Goal: Information Seeking & Learning: Check status

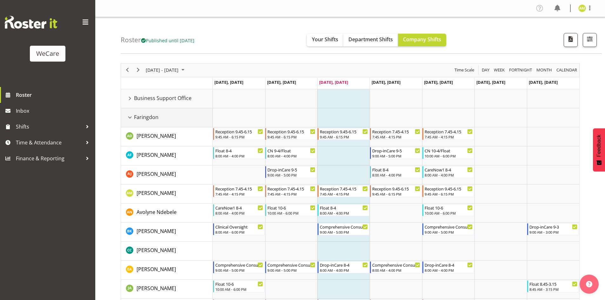
click at [128, 117] on div "Faringdon resource" at bounding box center [130, 117] width 8 height 8
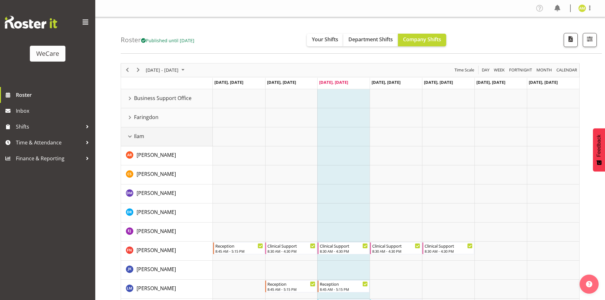
click at [127, 135] on div "Ilam resource" at bounding box center [130, 136] width 8 height 8
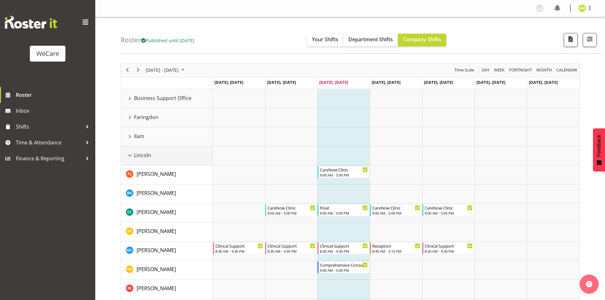
click at [126, 157] on div "Lincoln resource" at bounding box center [130, 155] width 8 height 8
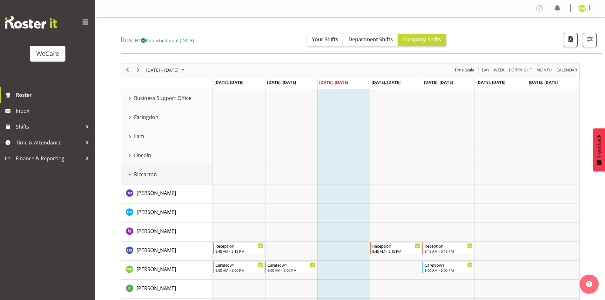
click at [128, 177] on div "Riccarton resource" at bounding box center [130, 174] width 8 height 8
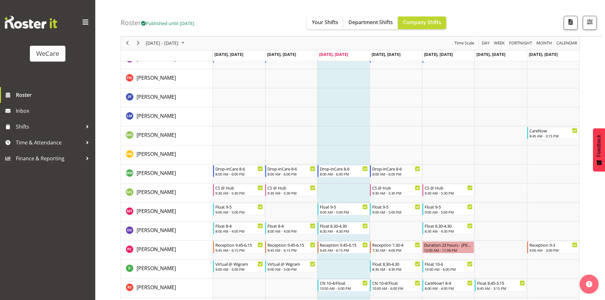
scroll to position [413, 0]
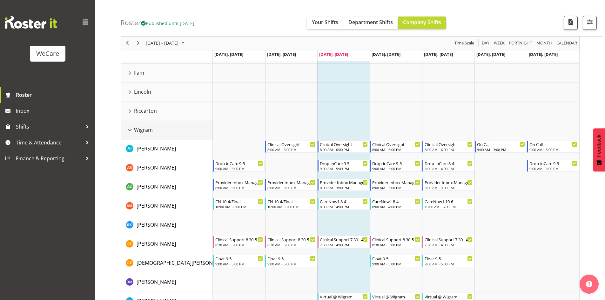
click at [132, 129] on div "Wigram resource" at bounding box center [130, 130] width 8 height 8
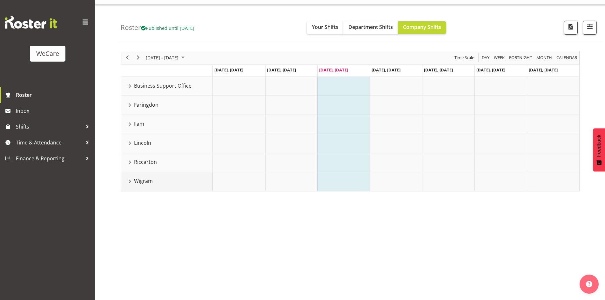
scroll to position [12, 0]
click at [129, 108] on div "Faringdon resource" at bounding box center [130, 105] width 8 height 8
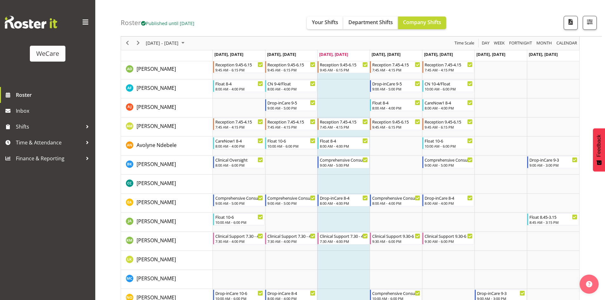
scroll to position [0, 0]
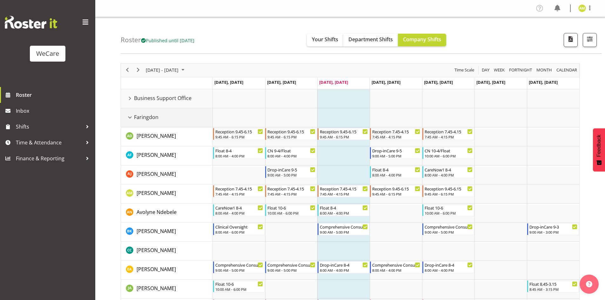
click at [131, 116] on div "Faringdon resource" at bounding box center [130, 117] width 8 height 8
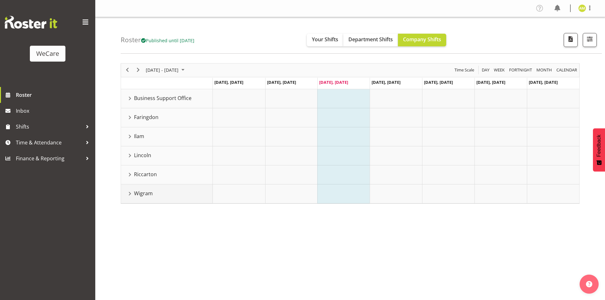
click at [130, 192] on div "Wigram resource" at bounding box center [130, 194] width 8 height 8
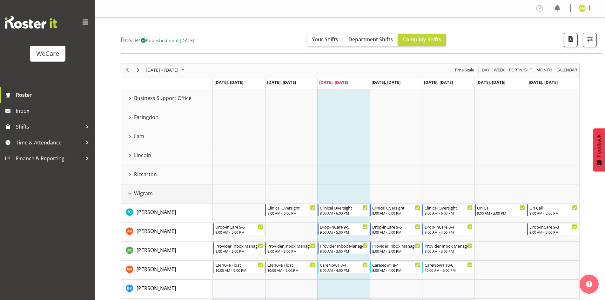
click at [131, 191] on div "Wigram resource" at bounding box center [130, 194] width 8 height 8
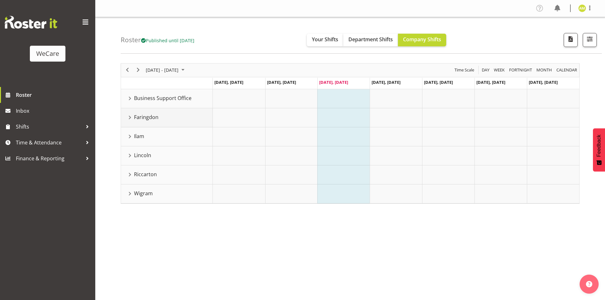
click at [130, 115] on div "Faringdon resource" at bounding box center [130, 117] width 8 height 8
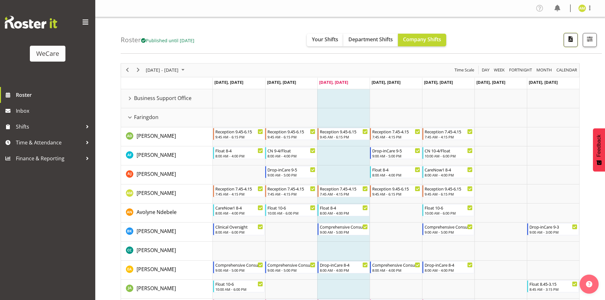
click at [565, 44] on button "button" at bounding box center [570, 40] width 14 height 14
click at [562, 72] on span "calendar" at bounding box center [567, 70] width 22 height 8
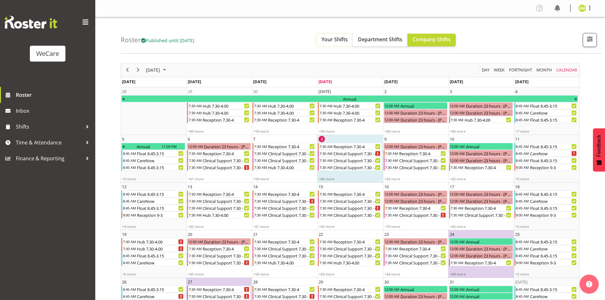
click at [340, 37] on span "Your Shifts" at bounding box center [334, 39] width 26 height 7
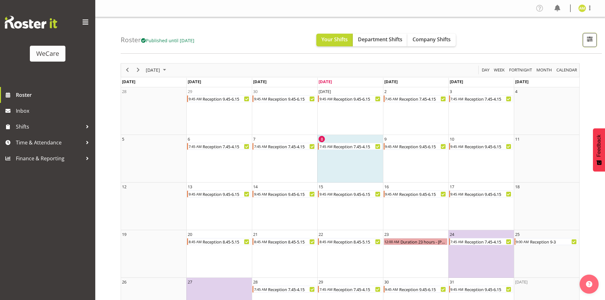
click at [590, 45] on button "button" at bounding box center [590, 40] width 14 height 14
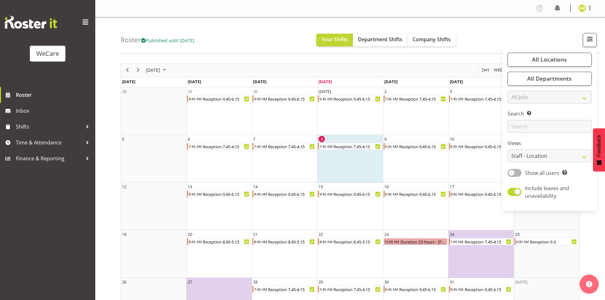
click at [561, 43] on div "Roster Published until [DATE] Your Shifts Department Shifts Company Shifts All …" at bounding box center [361, 35] width 481 height 37
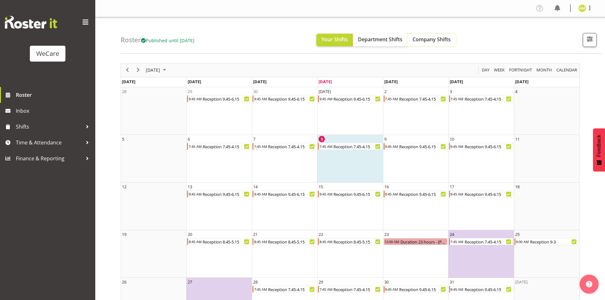
click at [449, 42] on span "Company Shifts" at bounding box center [431, 39] width 38 height 7
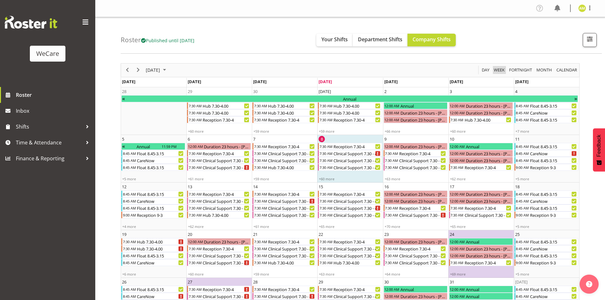
click at [502, 66] on span "Week" at bounding box center [499, 70] width 12 height 8
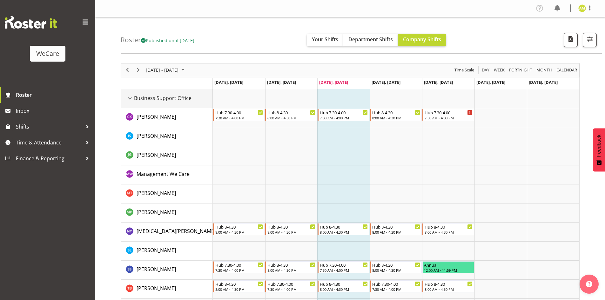
click at [128, 101] on div "Business Support Office resource" at bounding box center [130, 98] width 8 height 8
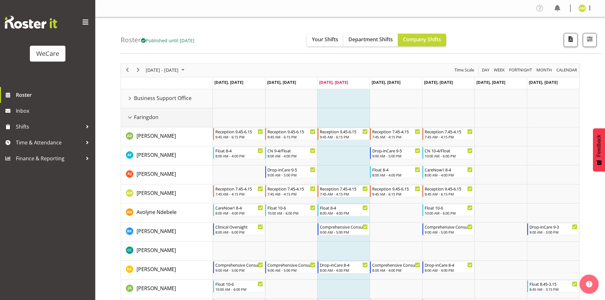
click at [128, 119] on div "Faringdon resource" at bounding box center [130, 117] width 8 height 8
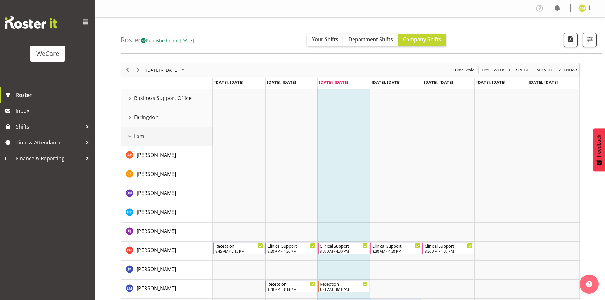
click at [128, 135] on div "Ilam resource" at bounding box center [130, 136] width 8 height 8
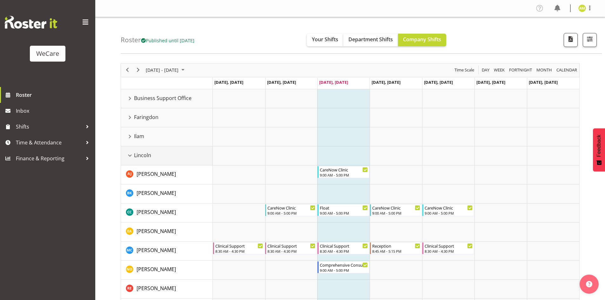
click at [132, 156] on div "Lincoln resource" at bounding box center [130, 155] width 8 height 8
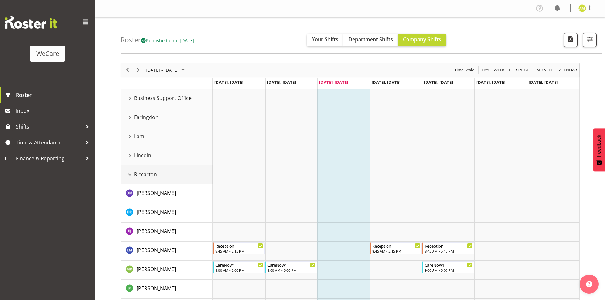
click at [129, 176] on div "Riccarton resource" at bounding box center [130, 174] width 8 height 8
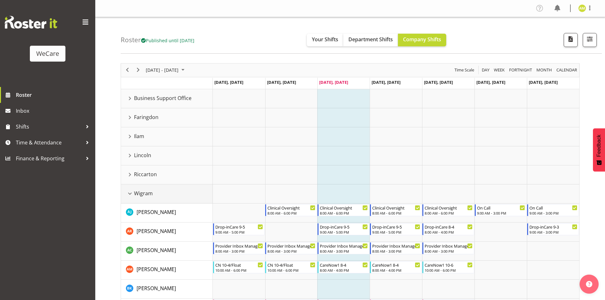
click at [132, 193] on div "Wigram resource" at bounding box center [130, 194] width 8 height 8
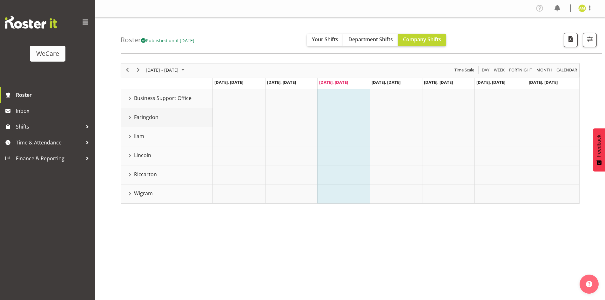
click at [129, 119] on div "Faringdon resource" at bounding box center [130, 117] width 8 height 8
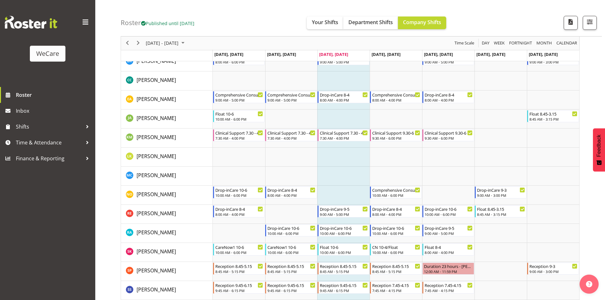
scroll to position [159, 0]
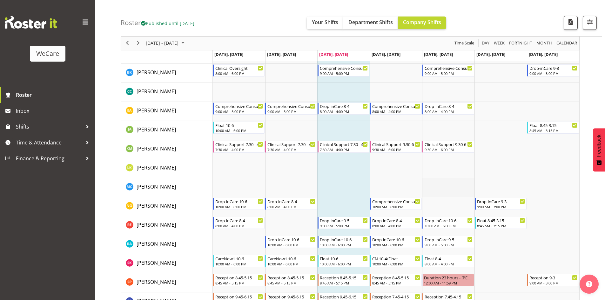
click at [463, 195] on td "Timeline Week of October 8, 2025" at bounding box center [448, 187] width 52 height 19
click at [145, 42] on span "[DATE] - [DATE]" at bounding box center [162, 43] width 34 height 8
click at [156, 111] on span "20" at bounding box center [153, 114] width 10 height 10
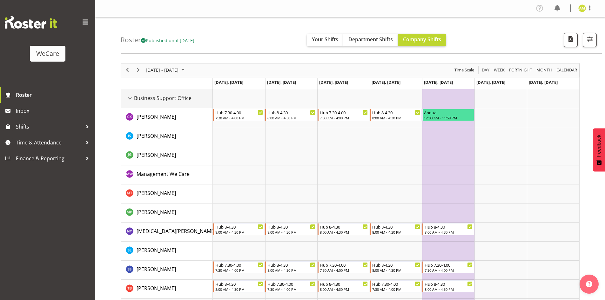
click at [129, 91] on td "Business Support Office" at bounding box center [167, 98] width 92 height 19
click at [130, 96] on div "Business Support Office resource" at bounding box center [130, 98] width 8 height 8
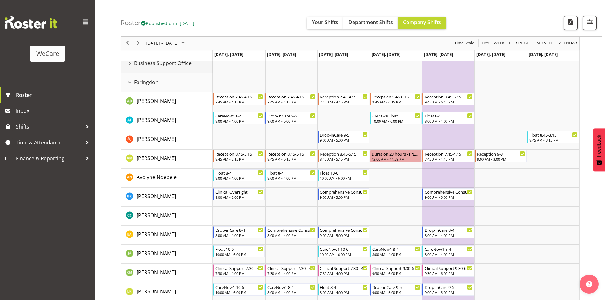
scroll to position [32, 0]
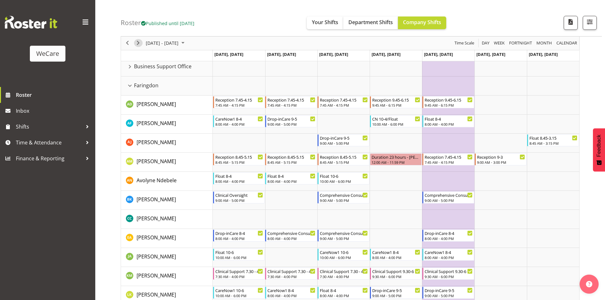
click at [136, 44] on span "Next" at bounding box center [138, 43] width 8 height 8
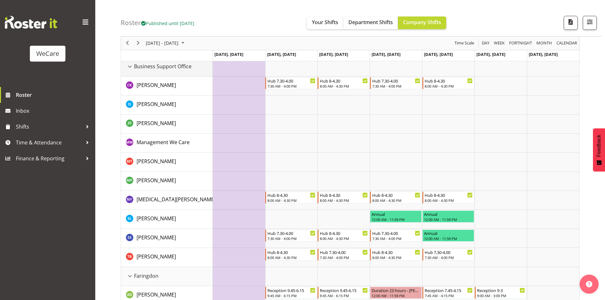
click at [129, 66] on div "Business Support Office resource" at bounding box center [130, 67] width 8 height 8
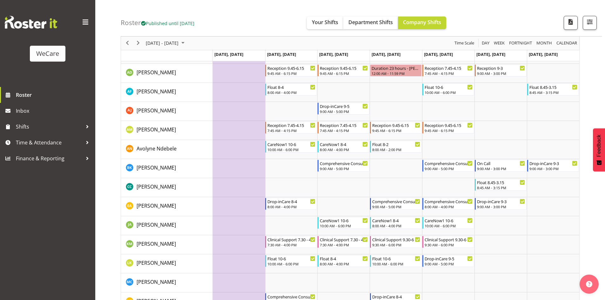
scroll to position [32, 0]
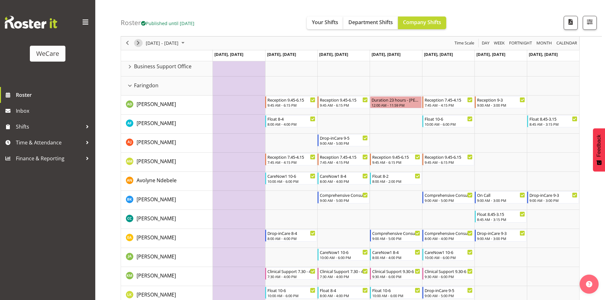
click at [138, 43] on span "Next" at bounding box center [138, 43] width 8 height 8
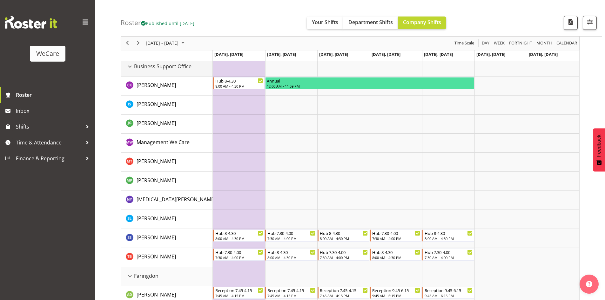
click at [129, 67] on div "Business Support Office resource" at bounding box center [130, 67] width 8 height 8
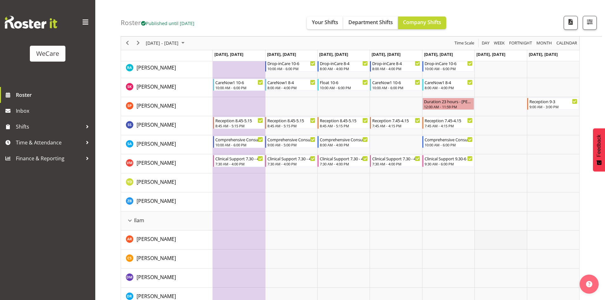
scroll to position [286, 0]
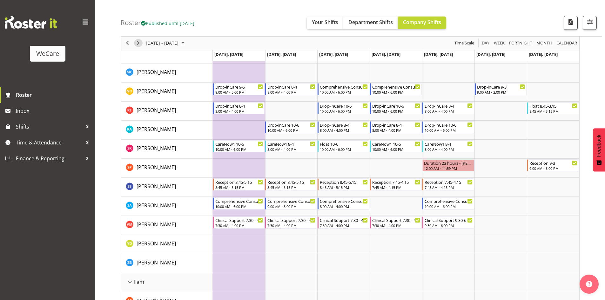
click at [135, 46] on div "next period" at bounding box center [138, 43] width 11 height 13
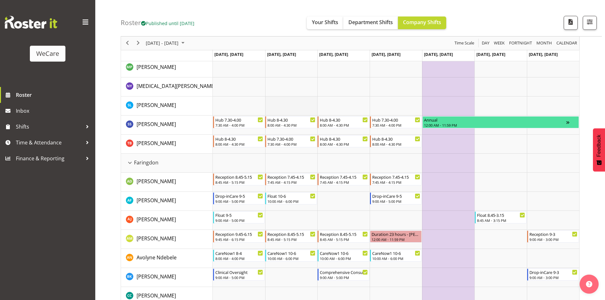
scroll to position [95, 0]
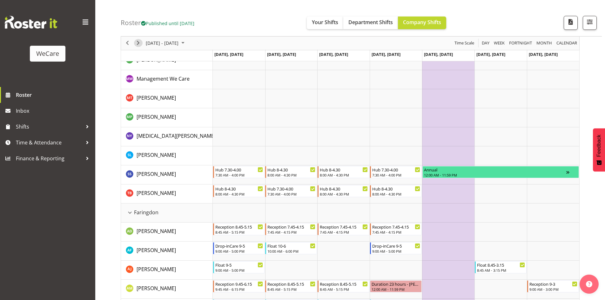
click at [135, 47] on div "next period" at bounding box center [138, 43] width 11 height 13
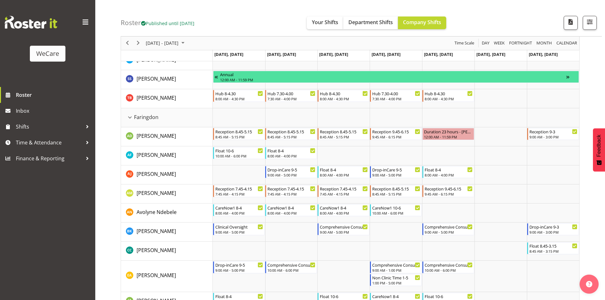
scroll to position [286, 0]
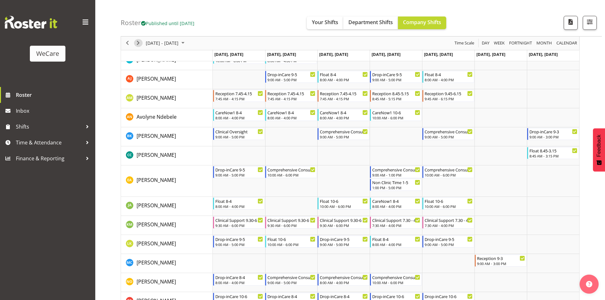
drag, startPoint x: 139, startPoint y: 41, endPoint x: 289, endPoint y: 66, distance: 152.0
click at [139, 41] on span "Next" at bounding box center [138, 43] width 8 height 8
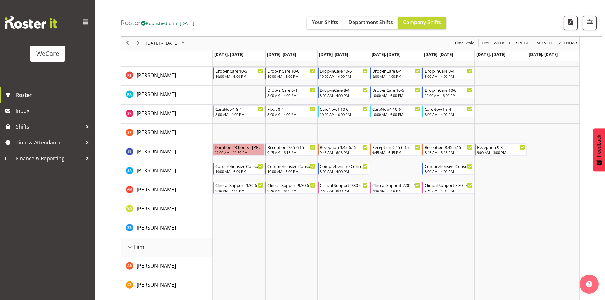
scroll to position [571, 0]
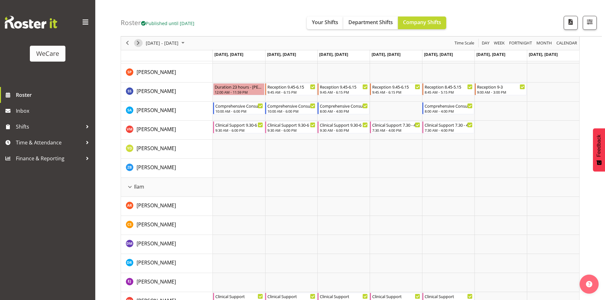
click at [139, 46] on span "Next" at bounding box center [138, 43] width 8 height 8
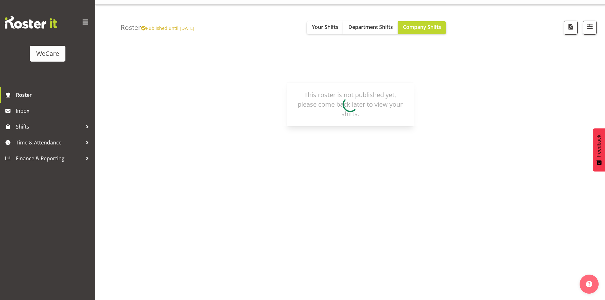
scroll to position [12, 0]
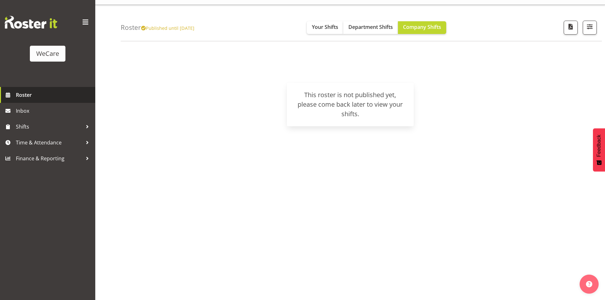
click at [39, 95] on span "Roster" at bounding box center [54, 95] width 76 height 10
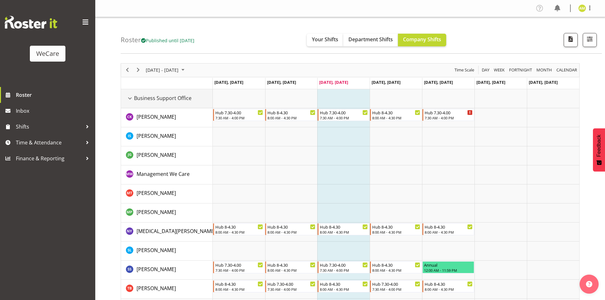
click at [131, 100] on div "Business Support Office resource" at bounding box center [130, 98] width 8 height 8
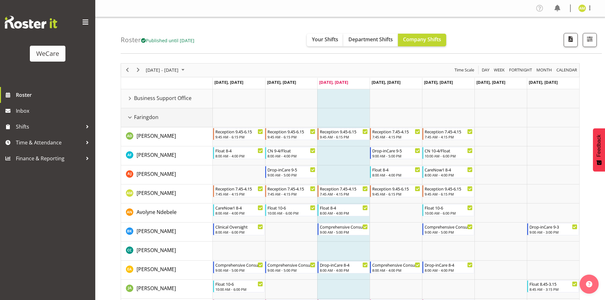
click at [128, 115] on div "Faringdon resource" at bounding box center [130, 117] width 8 height 8
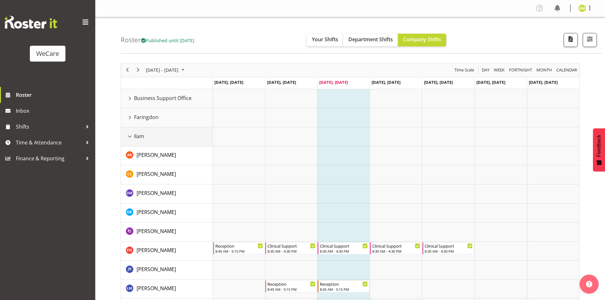
click at [129, 131] on td "Ilam" at bounding box center [167, 136] width 92 height 19
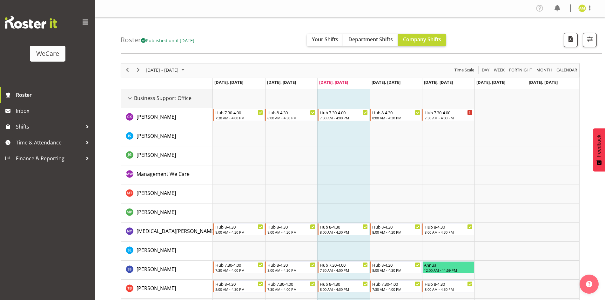
click at [130, 96] on div "Business Support Office resource" at bounding box center [130, 98] width 8 height 8
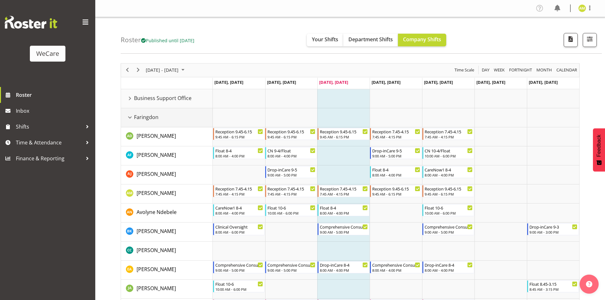
click at [130, 117] on div "Faringdon resource" at bounding box center [130, 117] width 8 height 8
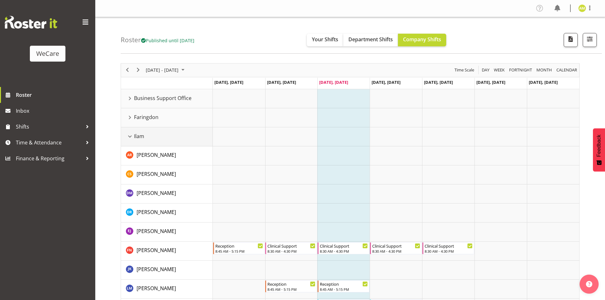
click at [129, 136] on div "Ilam resource" at bounding box center [130, 136] width 8 height 8
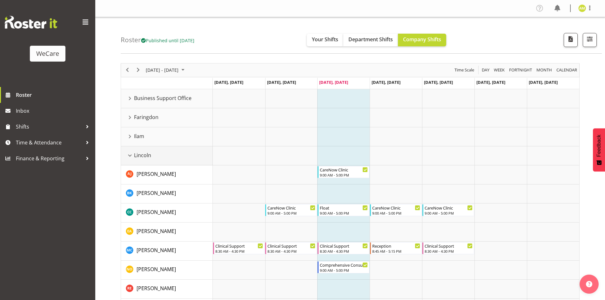
click at [129, 157] on div "Lincoln resource" at bounding box center [130, 155] width 8 height 8
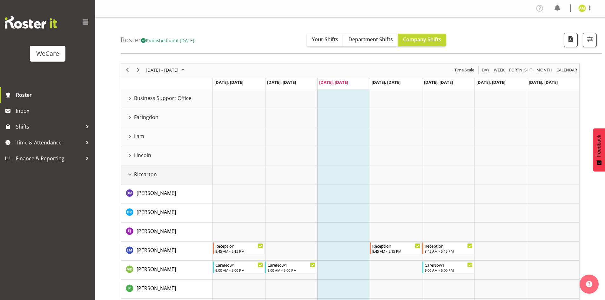
click at [127, 173] on div "Riccarton resource" at bounding box center [130, 174] width 8 height 8
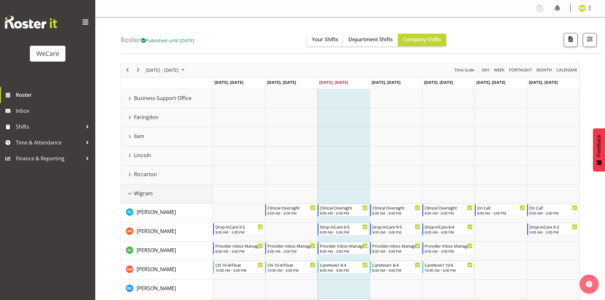
click at [127, 192] on div "Wigram resource" at bounding box center [130, 194] width 8 height 8
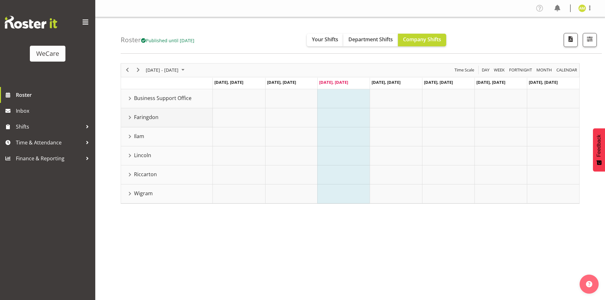
click at [130, 119] on div "Faringdon resource" at bounding box center [130, 117] width 8 height 8
